Goal: Task Accomplishment & Management: Manage account settings

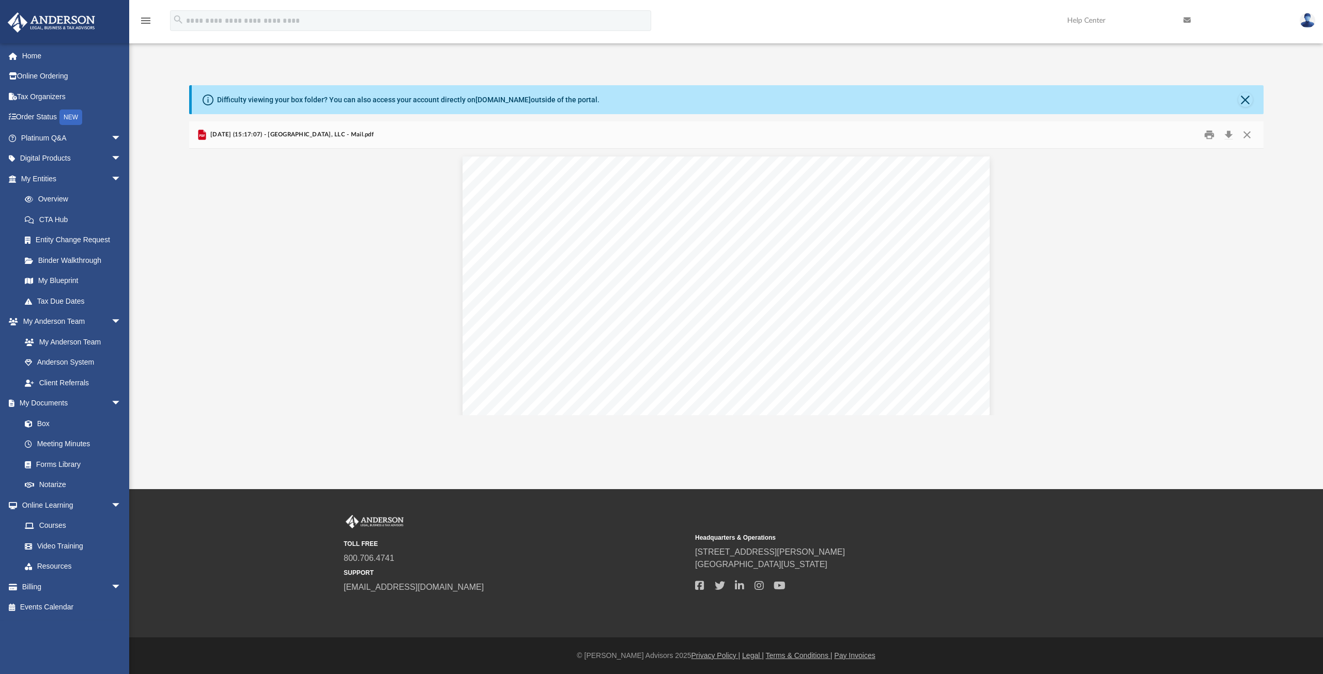
scroll to position [195, 1066]
click at [36, 56] on link "Home" at bounding box center [72, 55] width 130 height 21
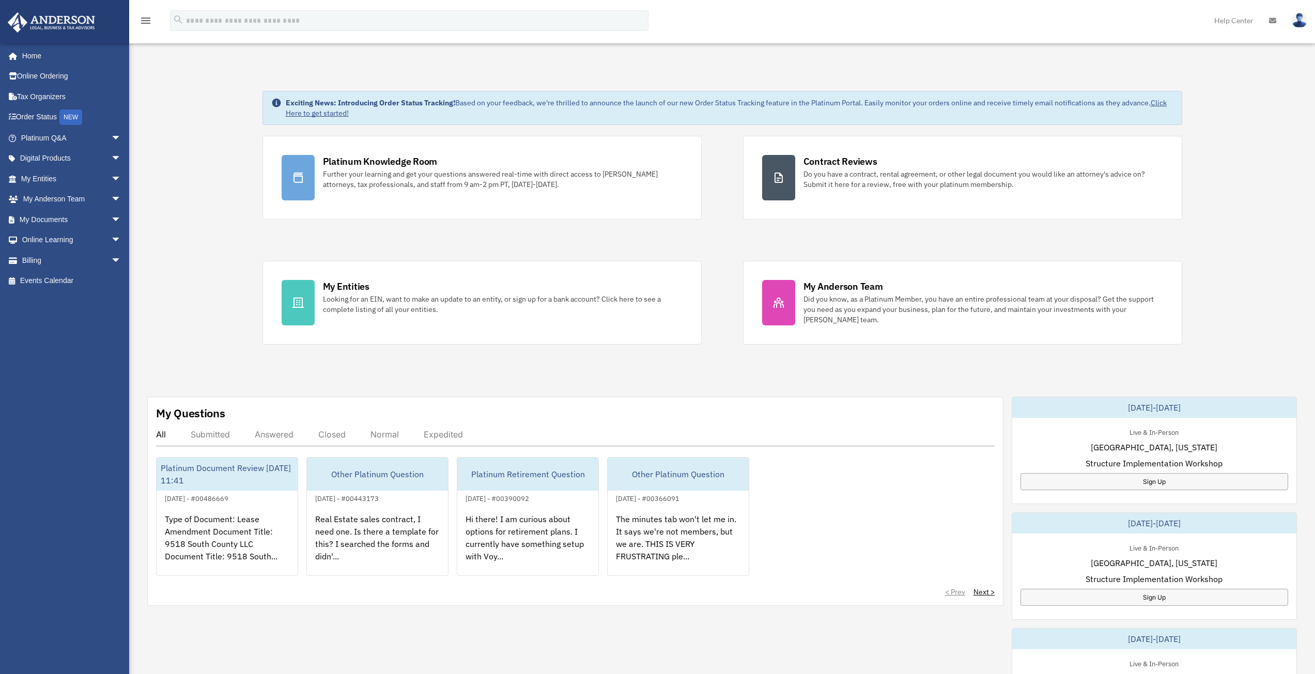
click at [1297, 20] on img at bounding box center [1300, 20] width 16 height 15
click at [34, 262] on link "Billing arrow_drop_down" at bounding box center [72, 260] width 130 height 21
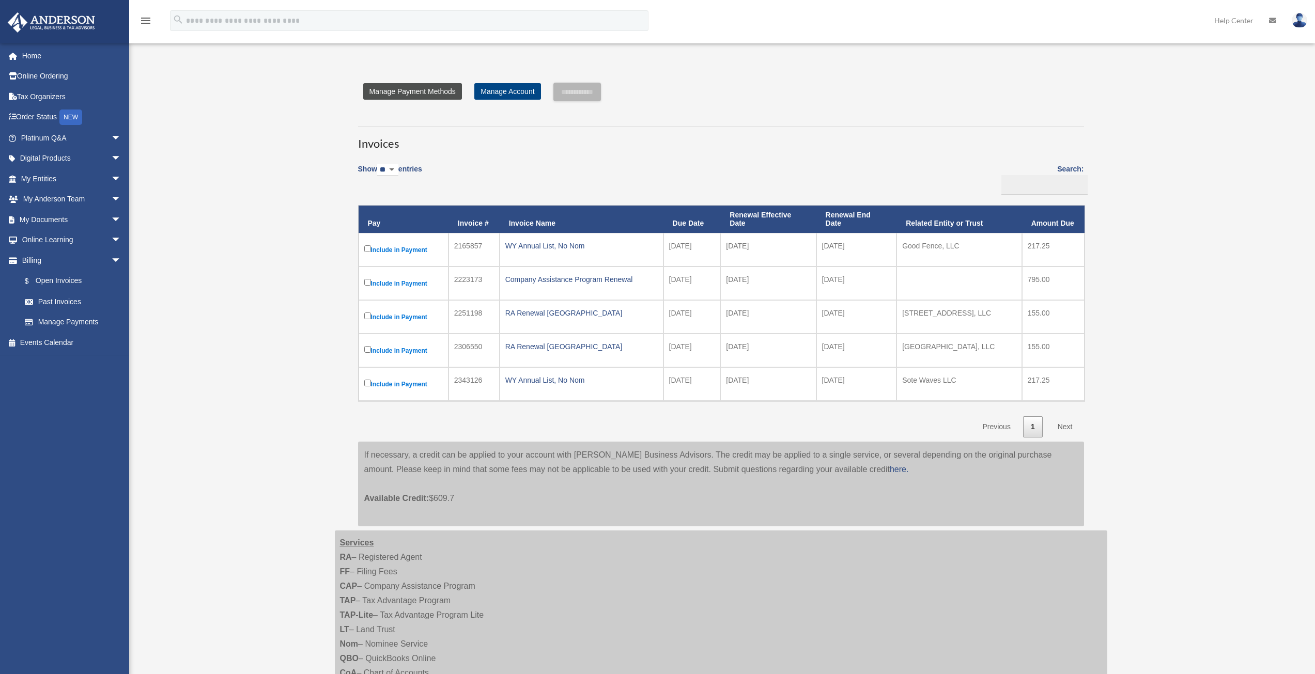
click at [383, 87] on link "Manage Payment Methods" at bounding box center [412, 91] width 99 height 17
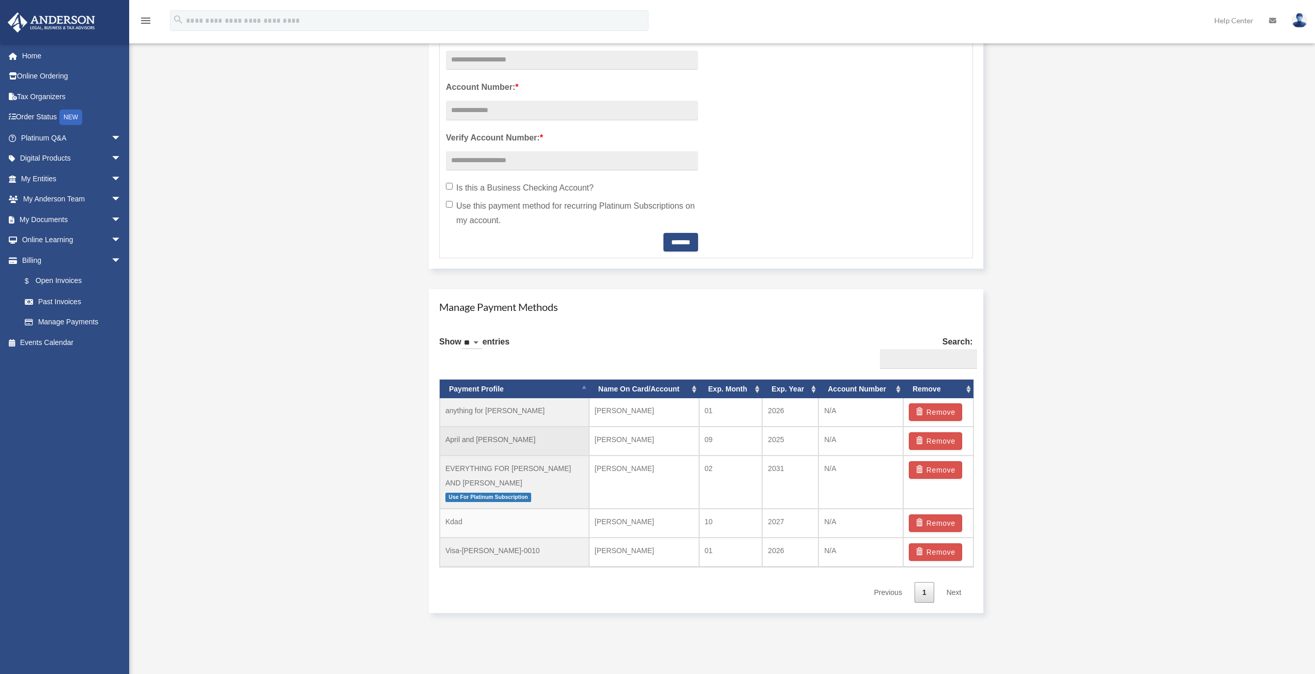
scroll to position [413, 0]
